Goal: Information Seeking & Learning: Learn about a topic

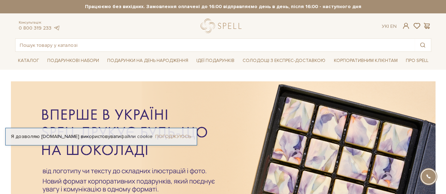
click at [171, 137] on link "Погоджуюсь" at bounding box center [173, 137] width 36 height 6
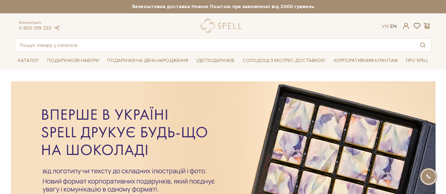
click at [392, 24] on link "En" at bounding box center [394, 26] width 6 height 6
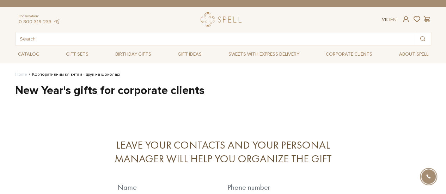
click at [382, 22] on link "Ук" at bounding box center [385, 20] width 6 height 6
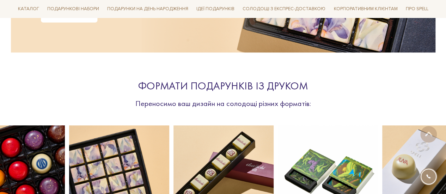
scroll to position [282, 0]
